Goal: Task Accomplishment & Management: Manage account settings

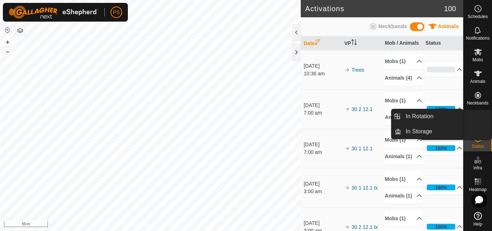
click at [479, 119] on icon at bounding box center [477, 116] width 6 height 6
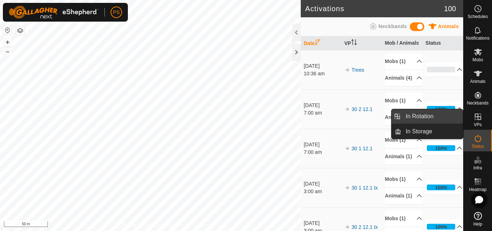
click at [434, 117] on span "In Rotation" at bounding box center [448, 117] width 28 height 9
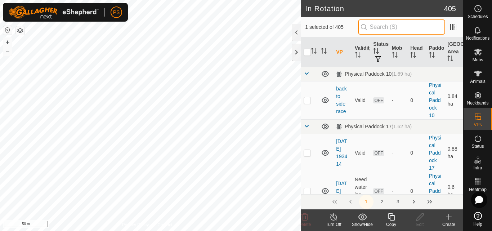
click at [379, 28] on input "text" at bounding box center [401, 26] width 87 height 15
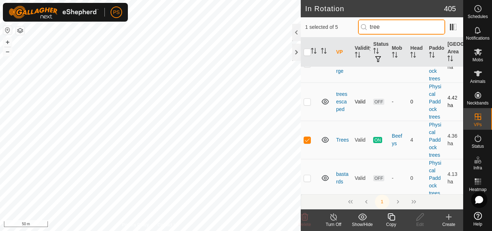
scroll to position [78, 0]
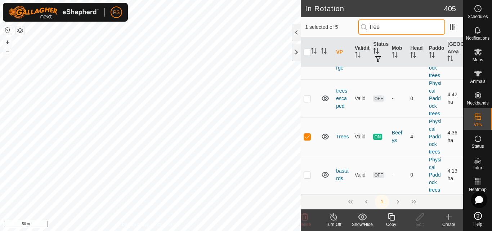
type input "tree"
click at [307, 137] on tbody "Physical Paddock trees (4.42 ha) trees recharge 2 Valid ON Beefys 4 Physical Pa…" at bounding box center [382, 90] width 162 height 205
click at [306, 137] on p-checkbox at bounding box center [306, 137] width 7 height 6
checkbox input "false"
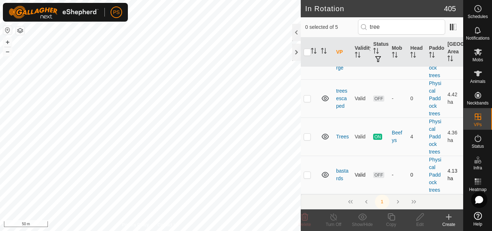
click at [306, 175] on p-checkbox at bounding box center [306, 175] width 7 height 6
click at [305, 218] on icon at bounding box center [304, 216] width 7 height 7
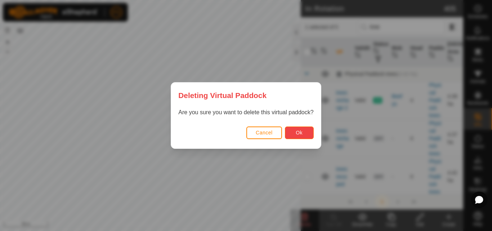
click at [304, 132] on button "Ok" at bounding box center [299, 132] width 29 height 13
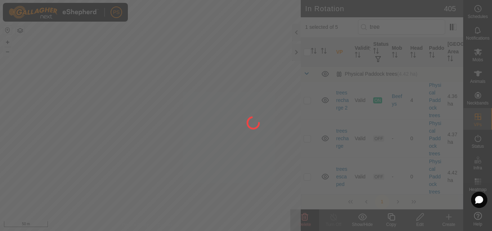
checkbox input "false"
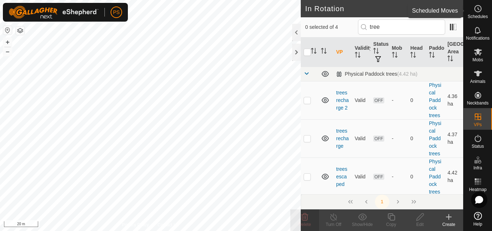
click at [476, 7] on icon at bounding box center [477, 8] width 9 height 9
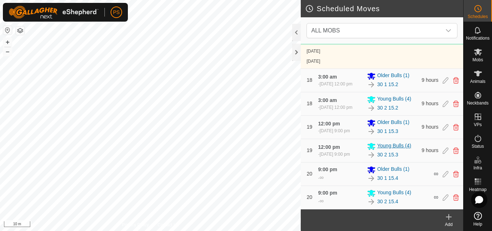
scroll to position [1059, 0]
